Goal: Complete application form

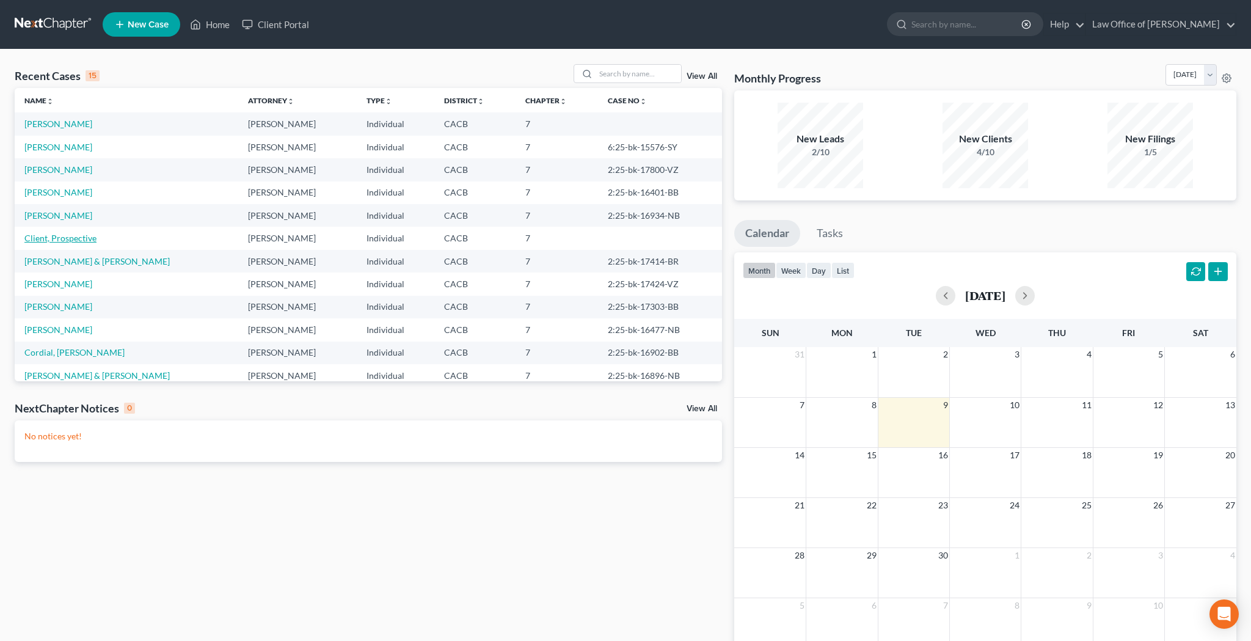
click at [76, 235] on link "Client, Prospective" at bounding box center [60, 238] width 72 height 10
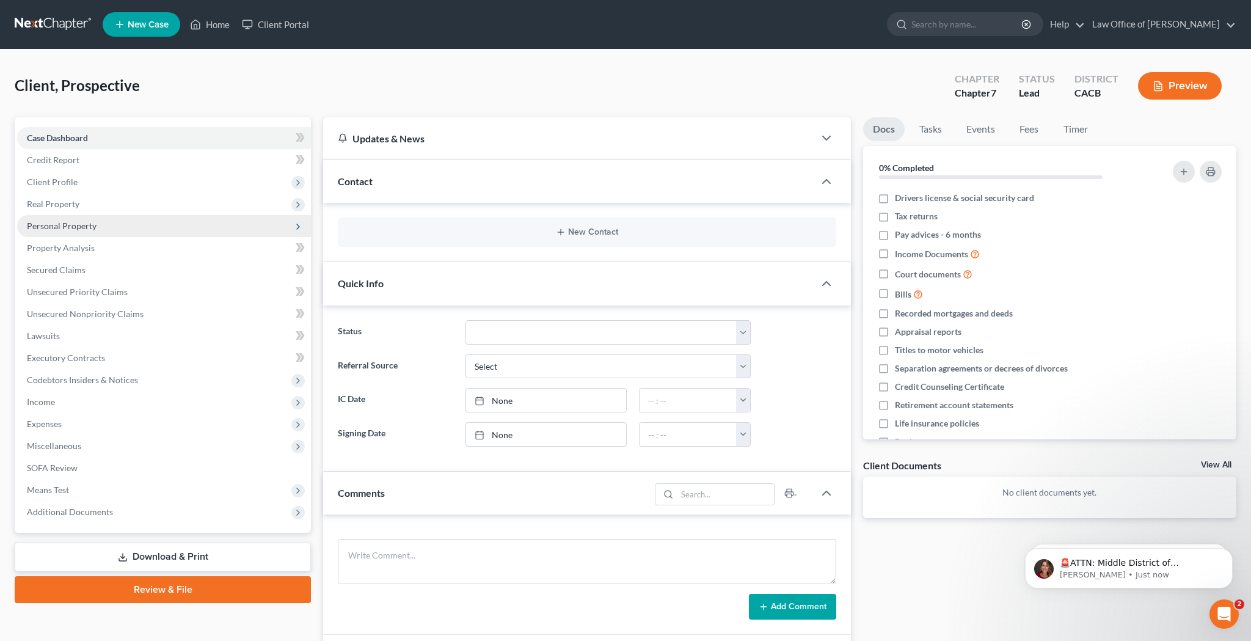
click at [76, 228] on span "Personal Property" at bounding box center [62, 226] width 70 height 10
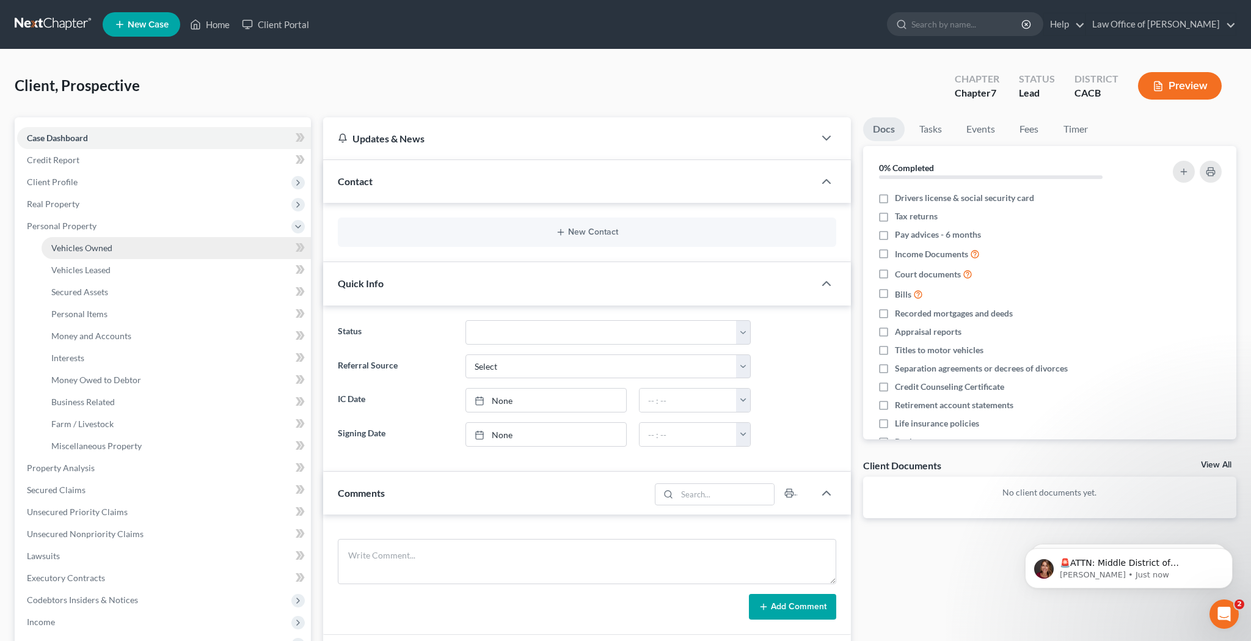
click at [81, 247] on span "Vehicles Owned" at bounding box center [81, 248] width 61 height 10
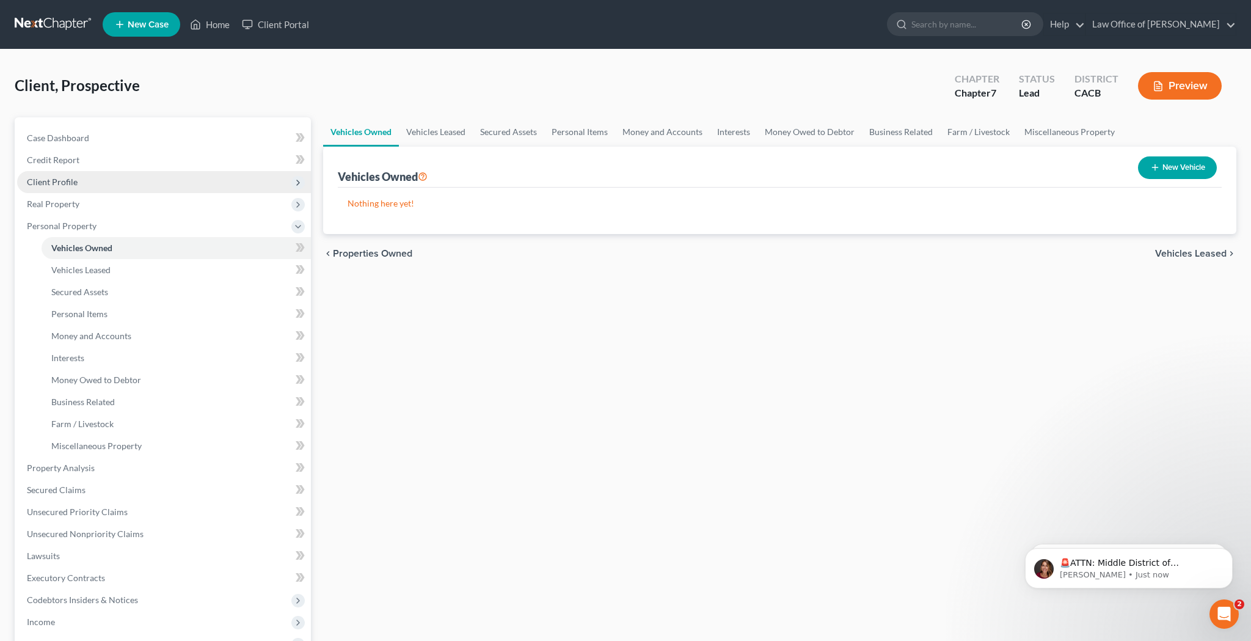
click at [78, 178] on span "Client Profile" at bounding box center [164, 182] width 294 height 22
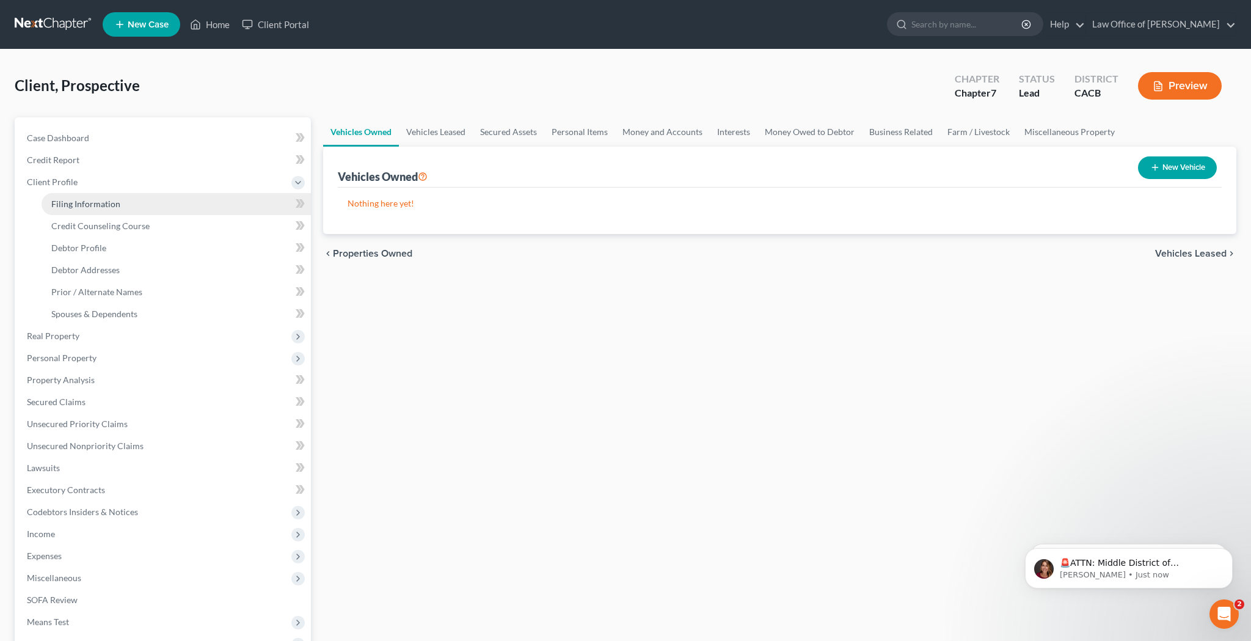
click at [81, 200] on span "Filing Information" at bounding box center [85, 204] width 69 height 10
select select "1"
select select "0"
select select "4"
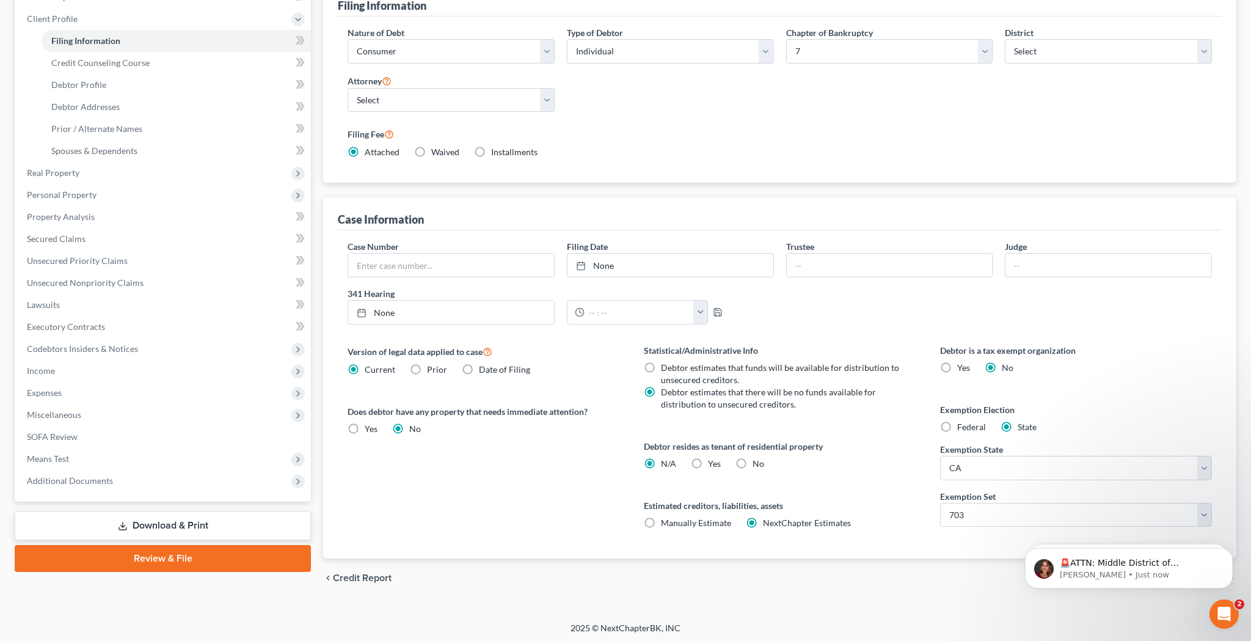
scroll to position [165, 0]
select select "1"
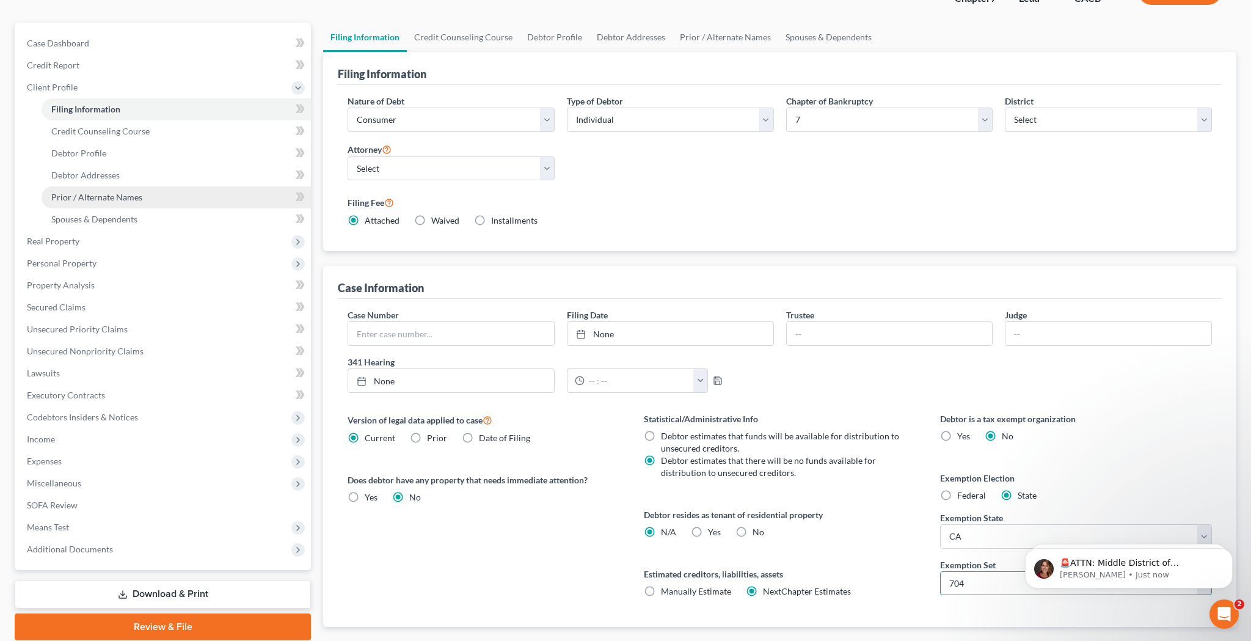
scroll to position [93, 0]
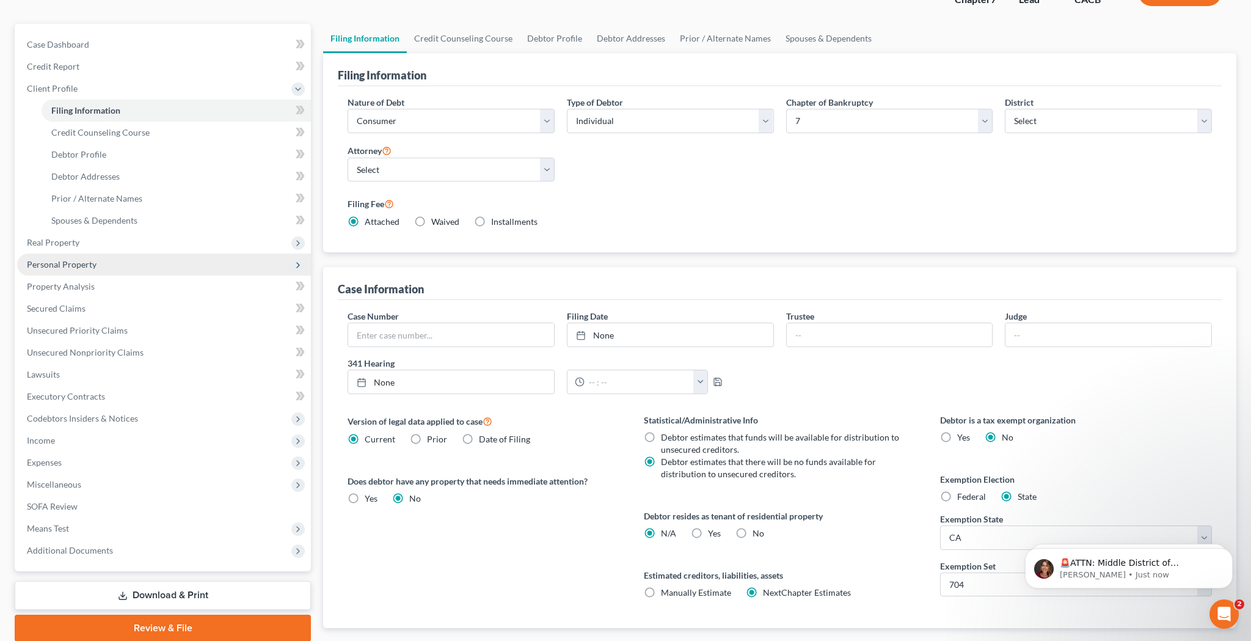
click at [92, 268] on span "Personal Property" at bounding box center [62, 264] width 70 height 10
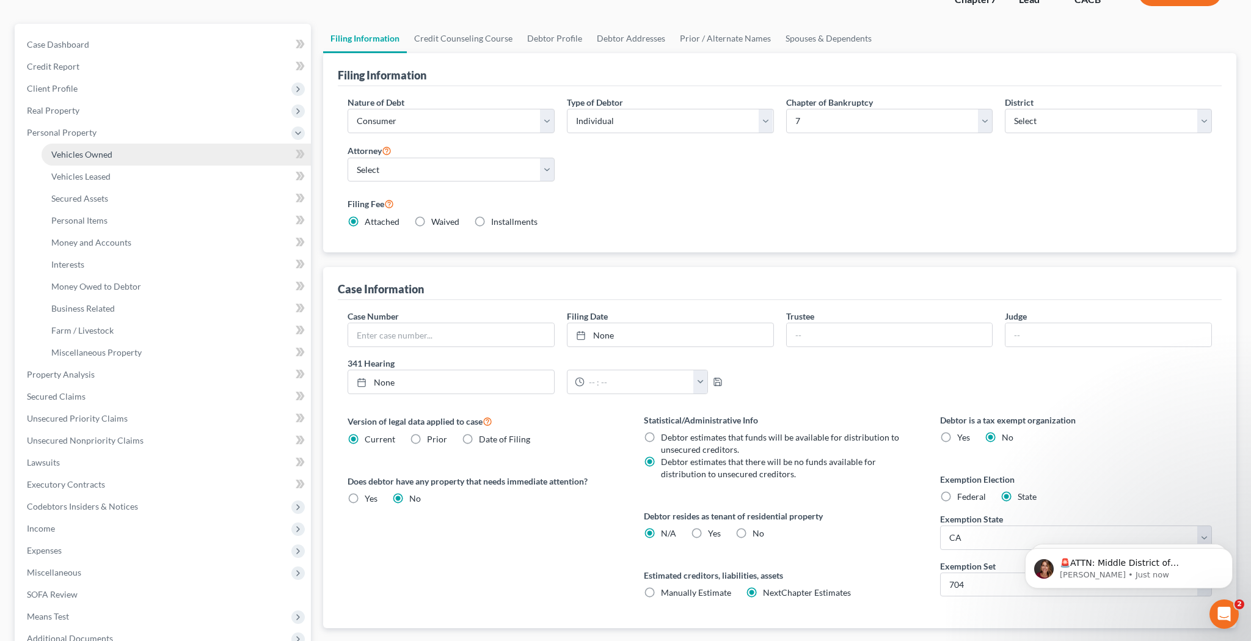
click at [100, 156] on span "Vehicles Owned" at bounding box center [81, 154] width 61 height 10
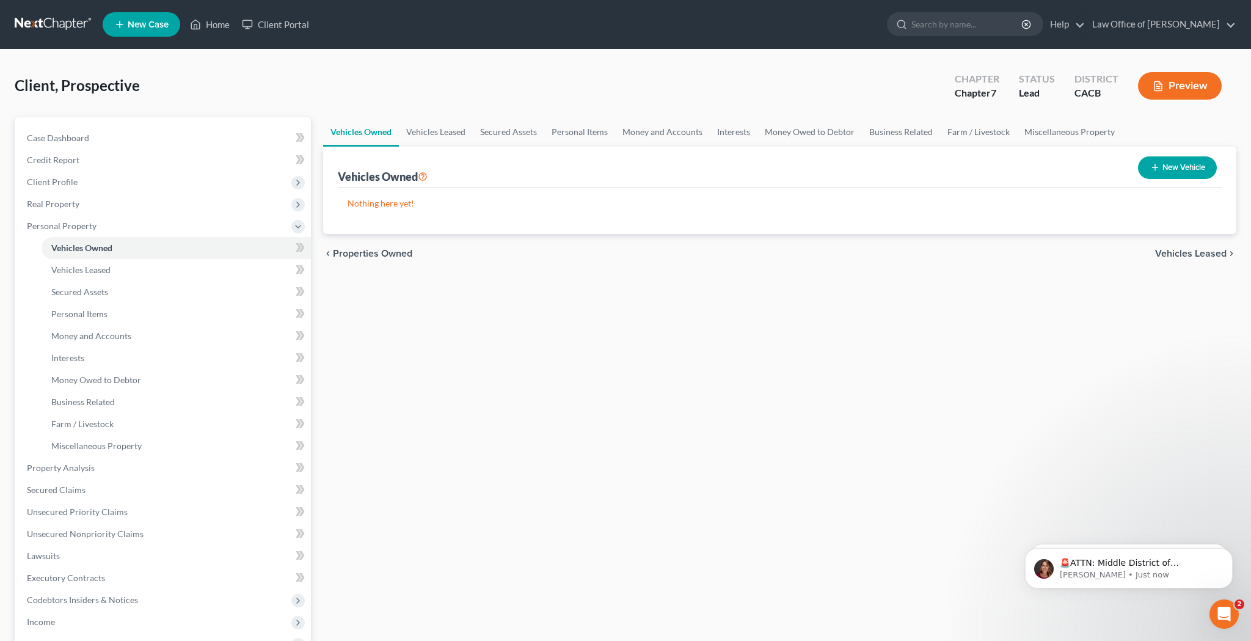
click at [1172, 165] on button "New Vehicle" at bounding box center [1177, 167] width 79 height 23
select select "0"
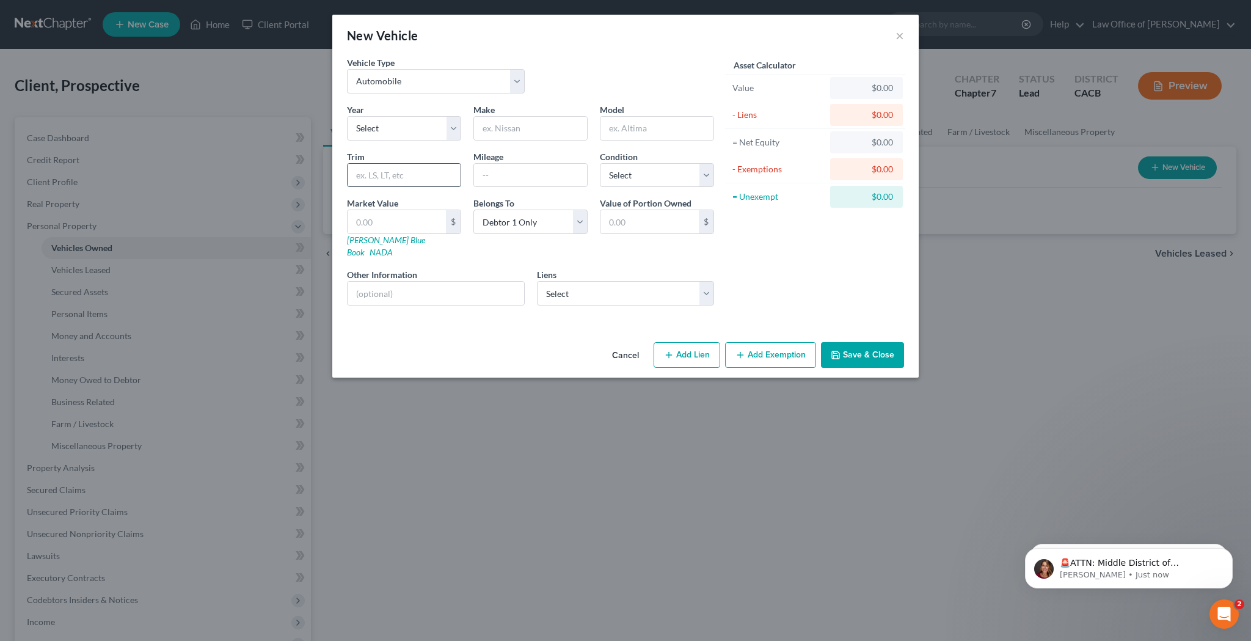
click at [435, 177] on input "text" at bounding box center [404, 175] width 113 height 23
type input "car"
click at [655, 223] on input "text" at bounding box center [649, 221] width 98 height 23
click at [650, 221] on input "1" at bounding box center [649, 221] width 98 height 23
type input "13,843"
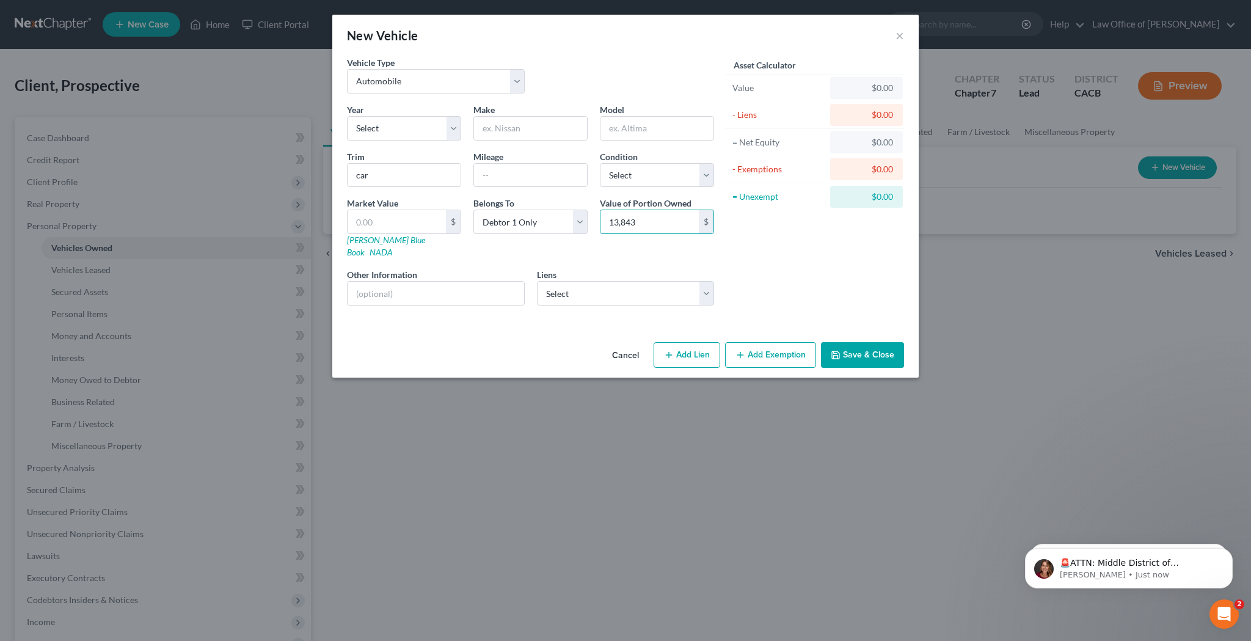
click at [867, 342] on button "Save & Close" at bounding box center [862, 355] width 83 height 26
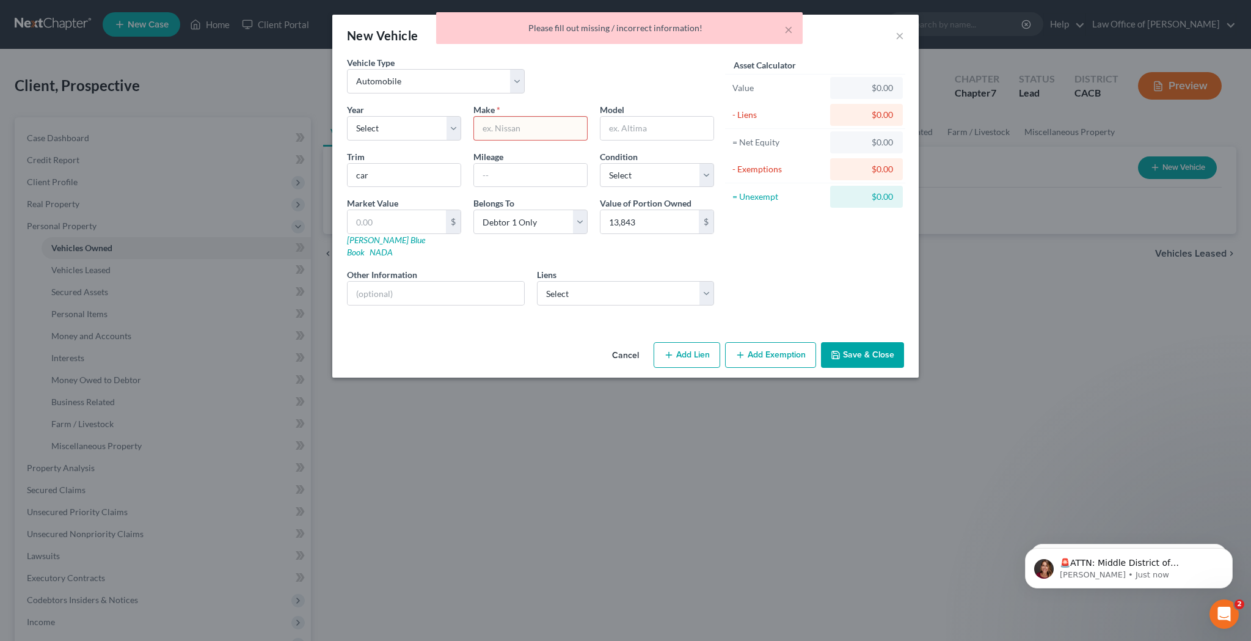
click at [550, 130] on input "text" at bounding box center [530, 128] width 113 height 23
type input "dd"
click at [840, 342] on button "Save & Close" at bounding box center [862, 355] width 83 height 26
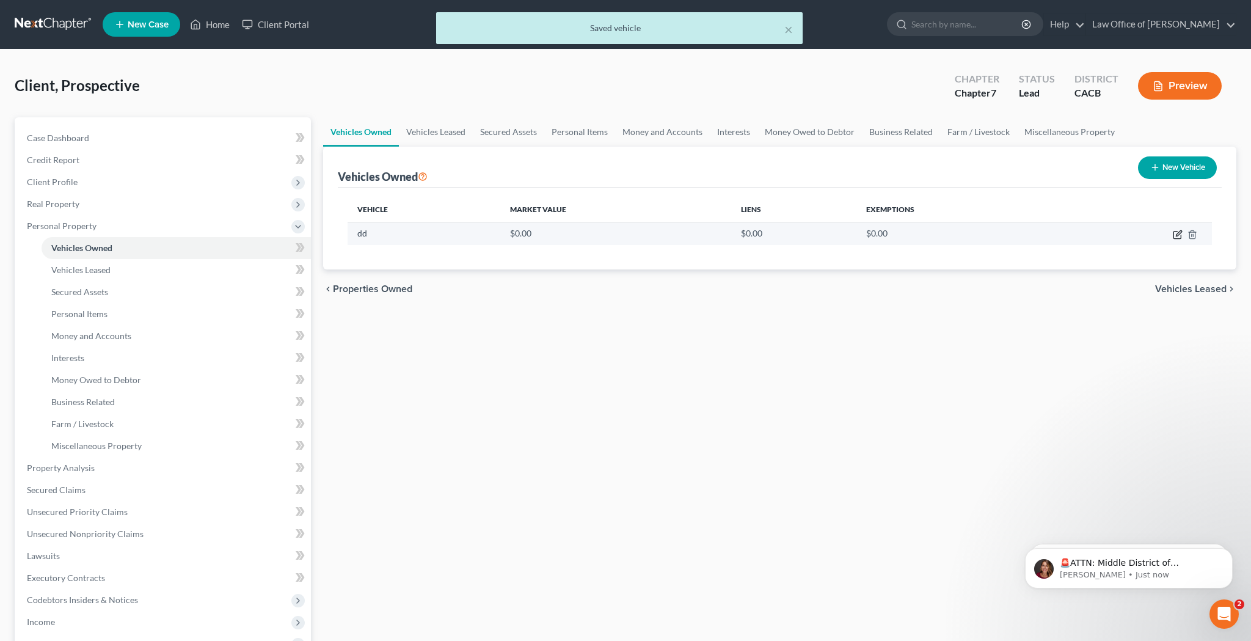
click at [1173, 236] on icon "button" at bounding box center [1176, 235] width 7 height 7
select select "0"
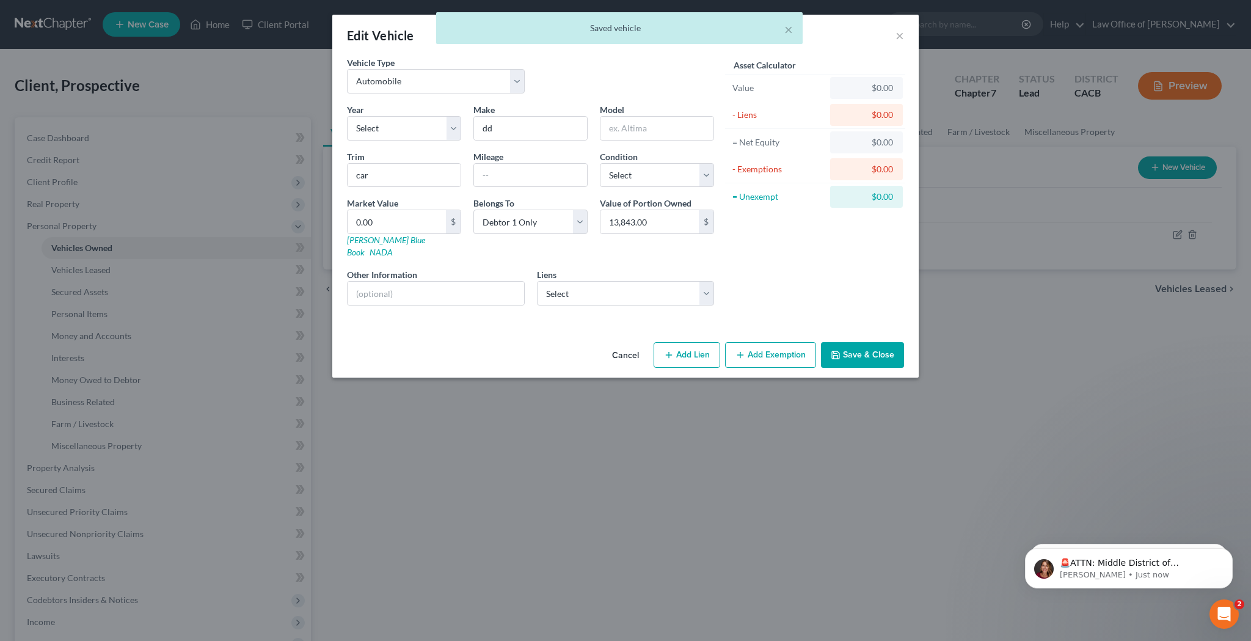
click at [782, 342] on button "Add Exemption" at bounding box center [770, 355] width 91 height 26
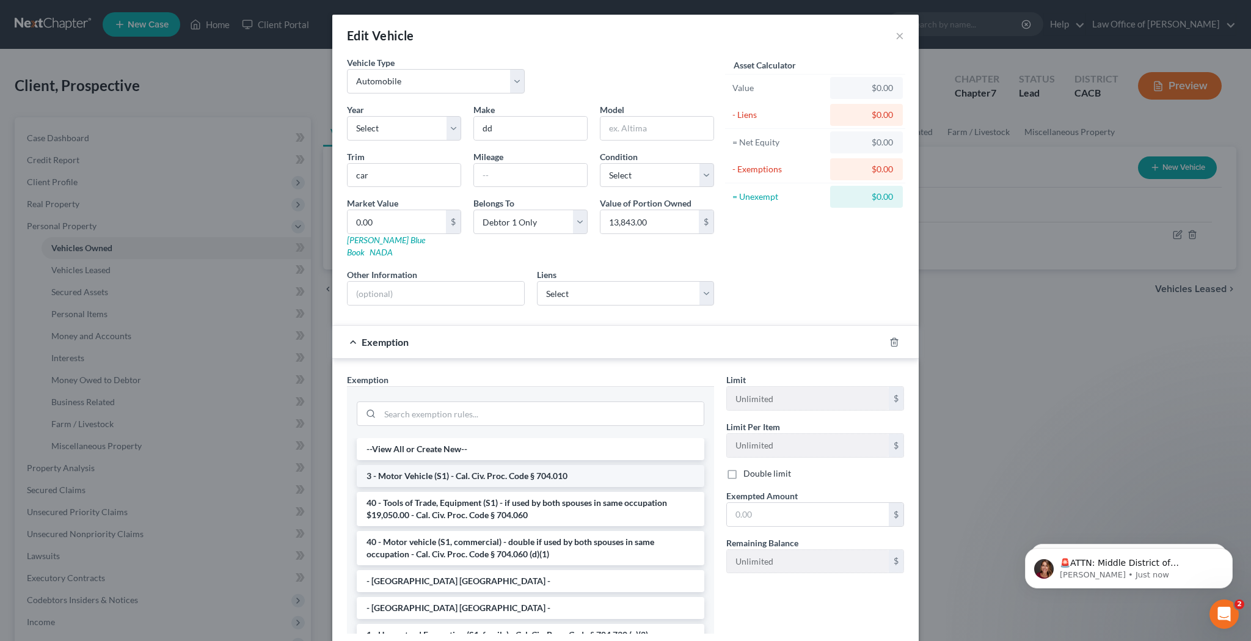
click at [547, 465] on li "3 - Motor Vehicle (S1) - Cal. Civ. Proc. Code § 704.010" at bounding box center [531, 476] width 348 height 22
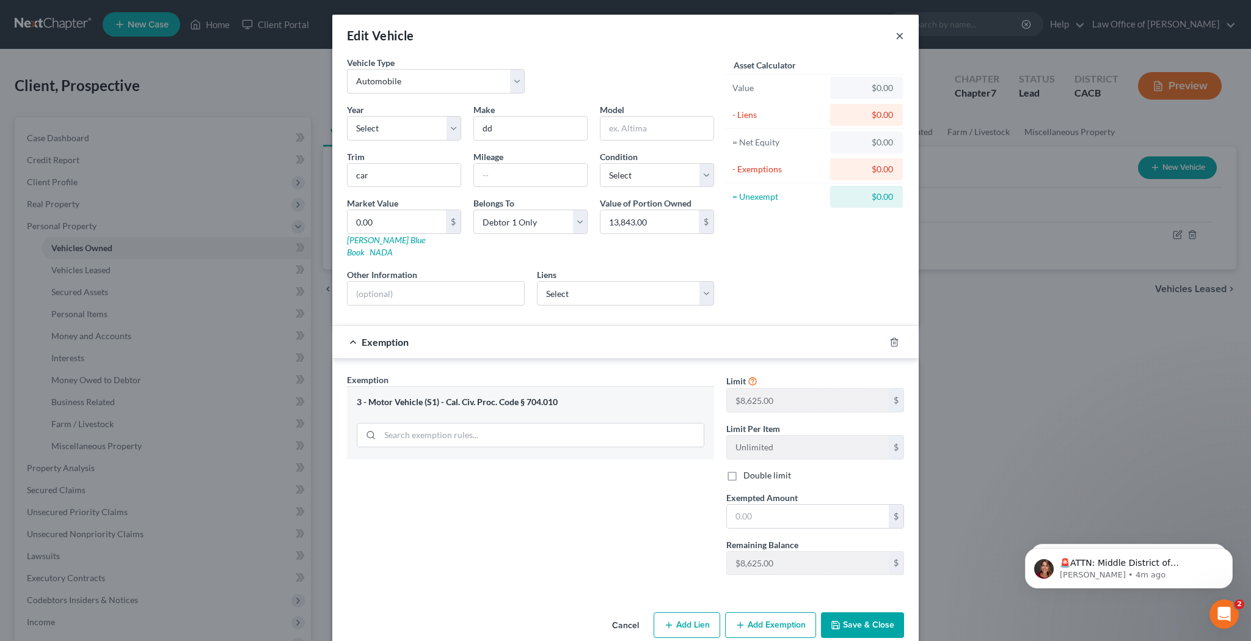
click at [900, 35] on button "×" at bounding box center [900, 35] width 9 height 15
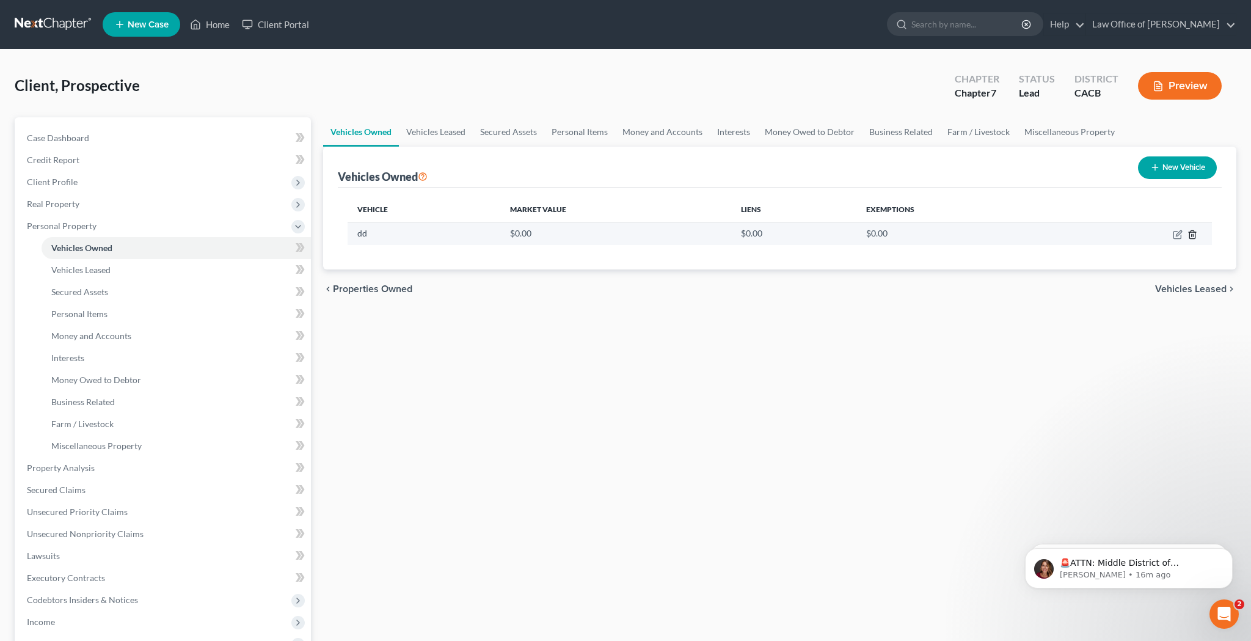
click at [1194, 233] on icon "button" at bounding box center [1193, 235] width 10 height 10
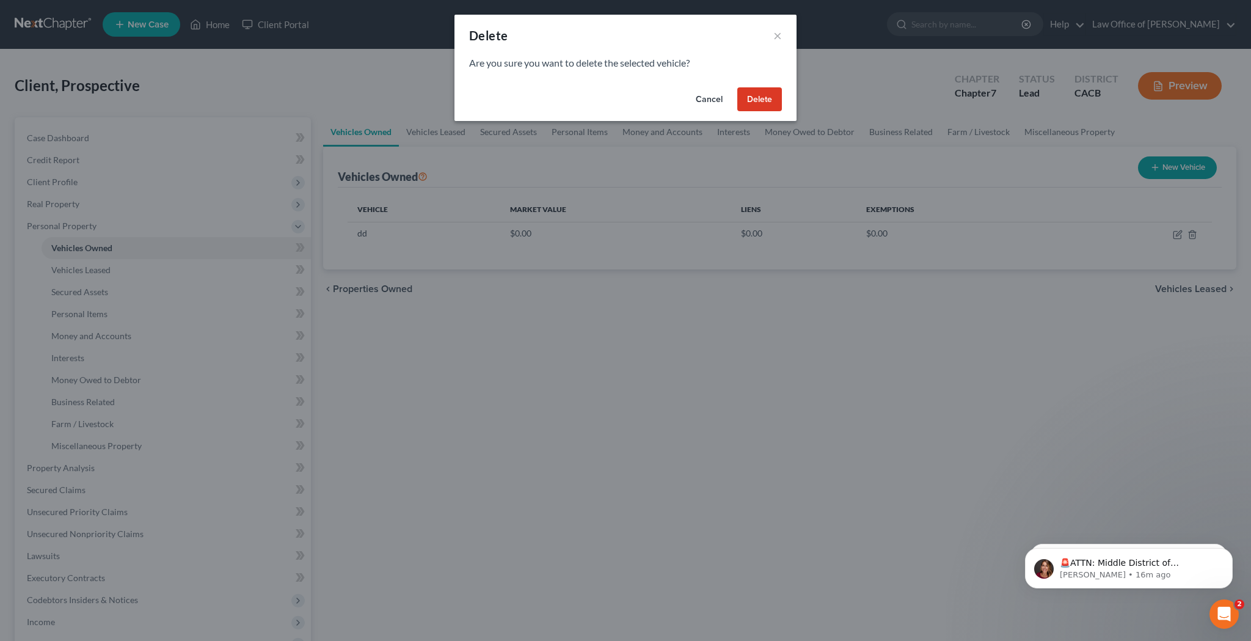
click at [776, 98] on button "Delete" at bounding box center [759, 99] width 45 height 24
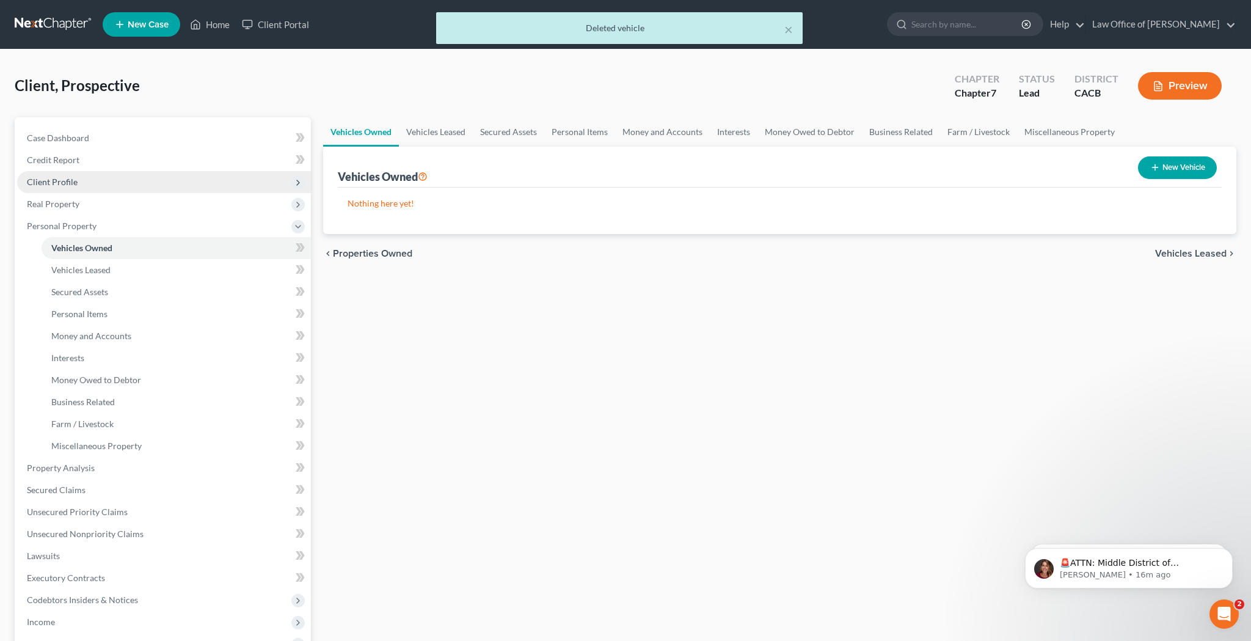
click at [222, 180] on span "Client Profile" at bounding box center [164, 182] width 294 height 22
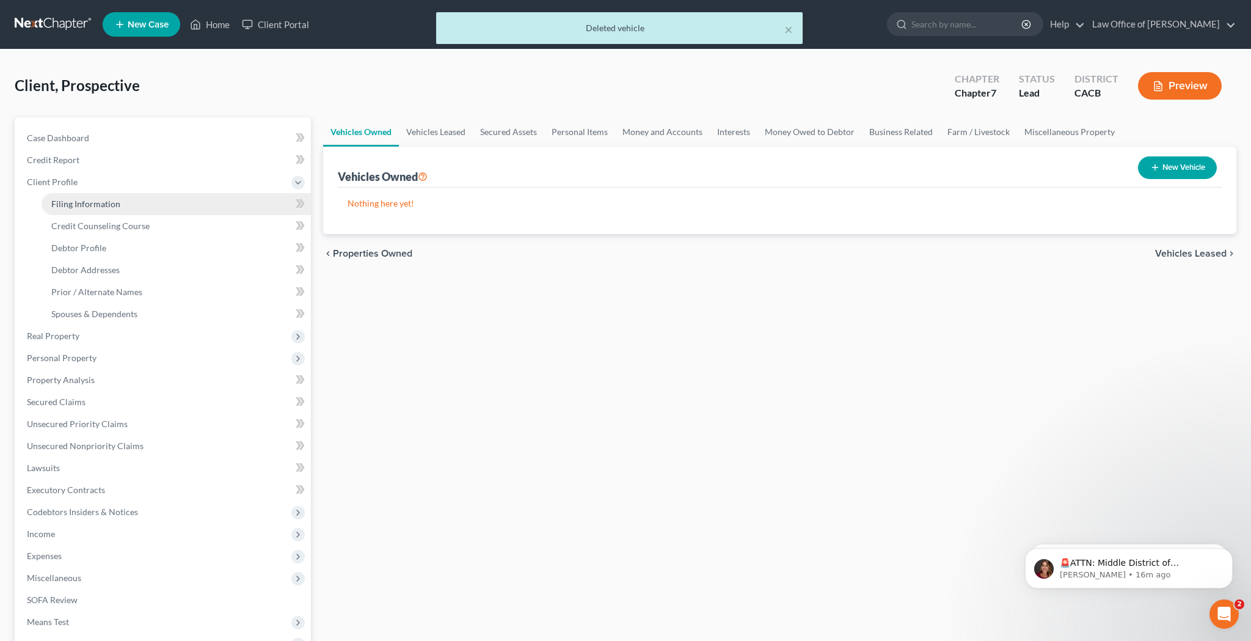
click at [218, 197] on link "Filing Information" at bounding box center [176, 204] width 269 height 22
select select "1"
select select "0"
select select "7"
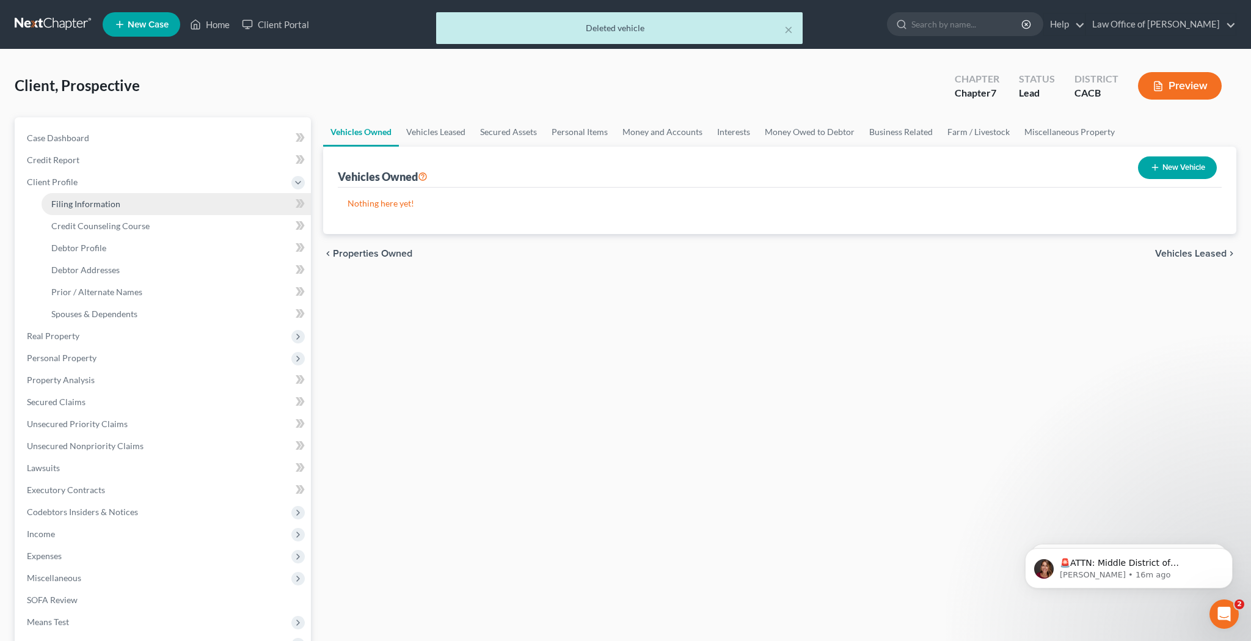
select select "0"
select select "4"
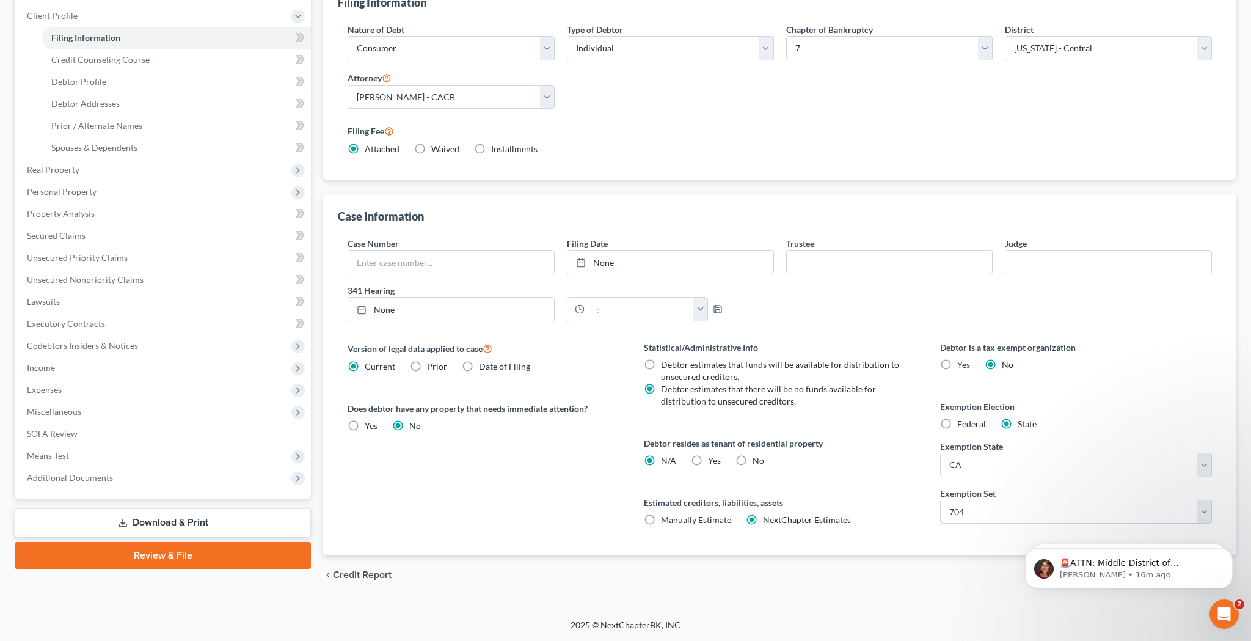
scroll to position [166, 0]
select select "0"
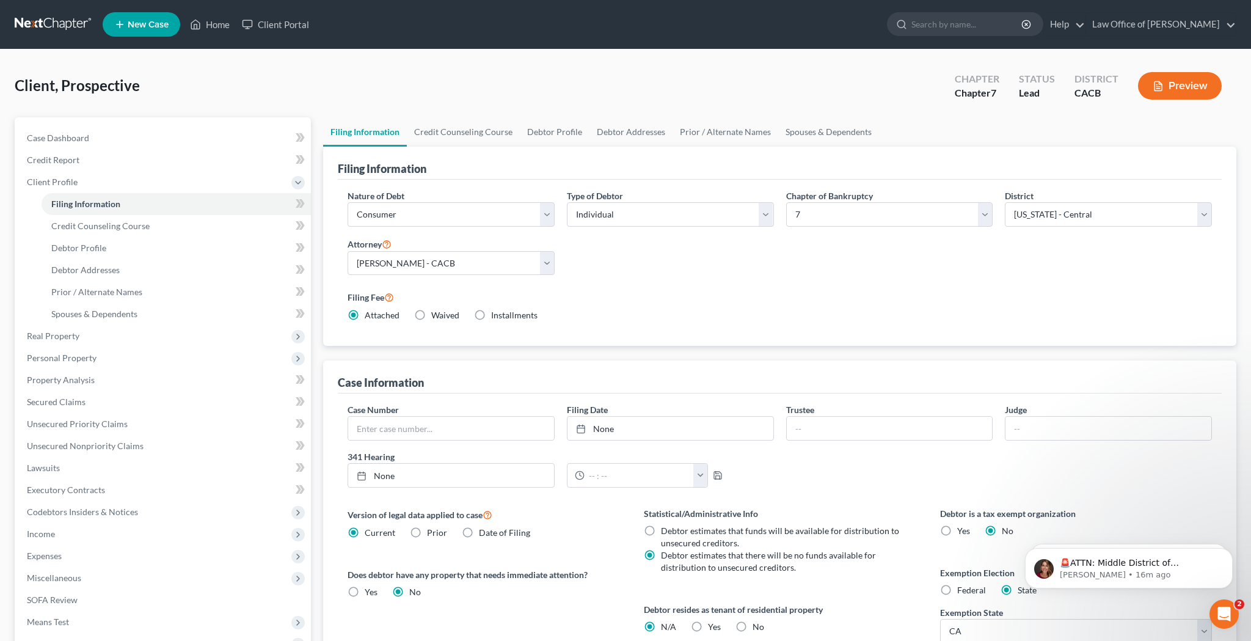
scroll to position [0, 0]
